Goal: Browse casually

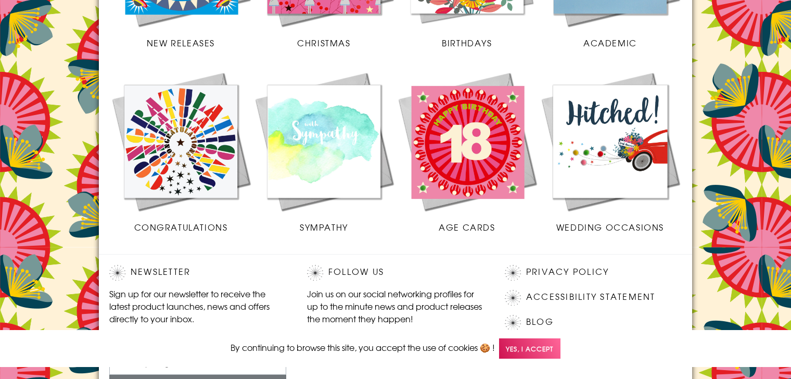
scroll to position [520, 0]
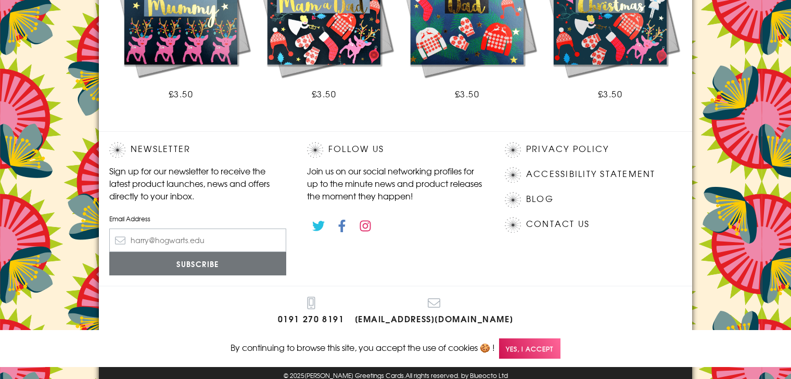
scroll to position [776, 0]
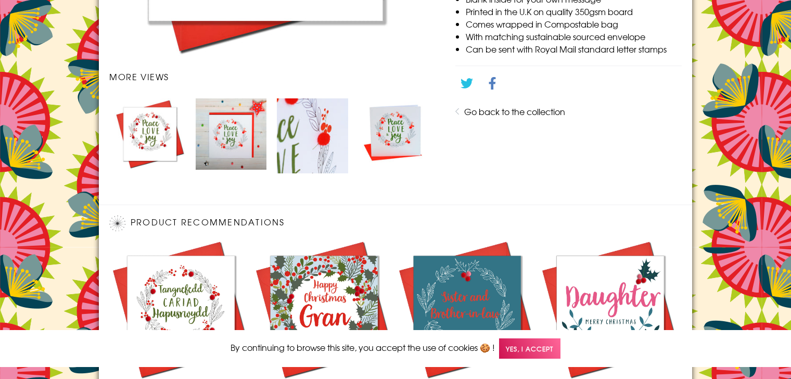
scroll to position [699, 0]
